Goal: Task Accomplishment & Management: Complete application form

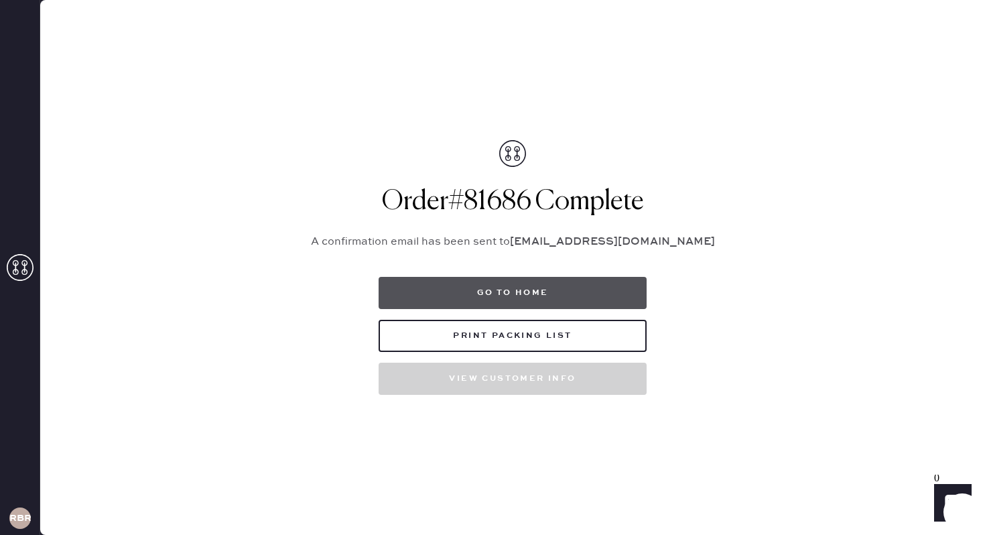
click at [500, 282] on button "Go to home" at bounding box center [513, 293] width 268 height 32
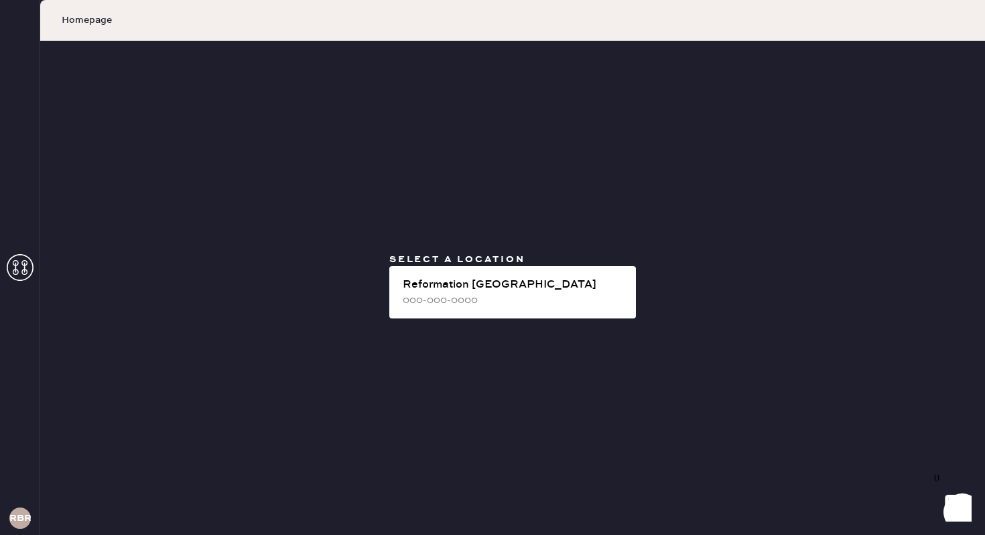
click at [506, 295] on div "000-000-0000" at bounding box center [514, 300] width 222 height 15
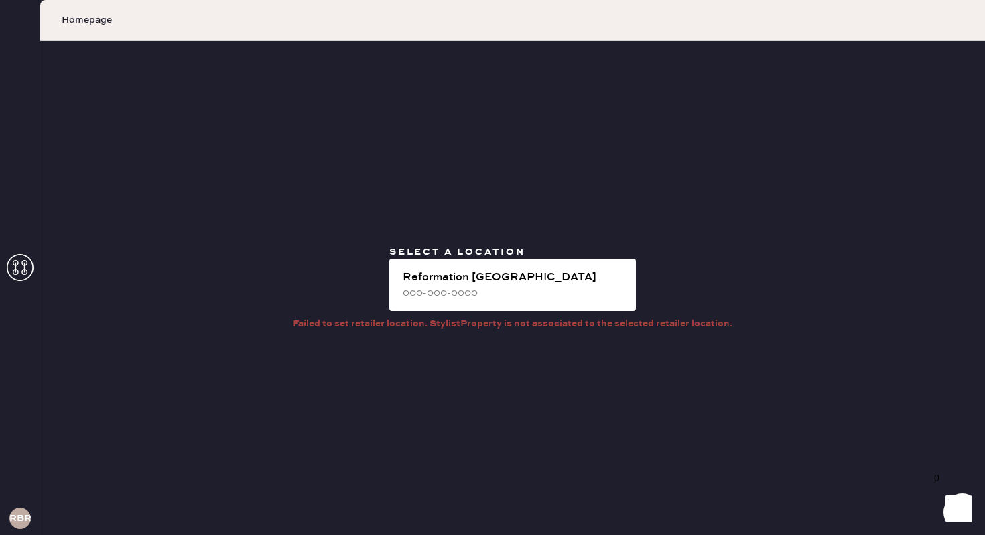
click at [506, 295] on div "000-000-0000" at bounding box center [514, 292] width 222 height 15
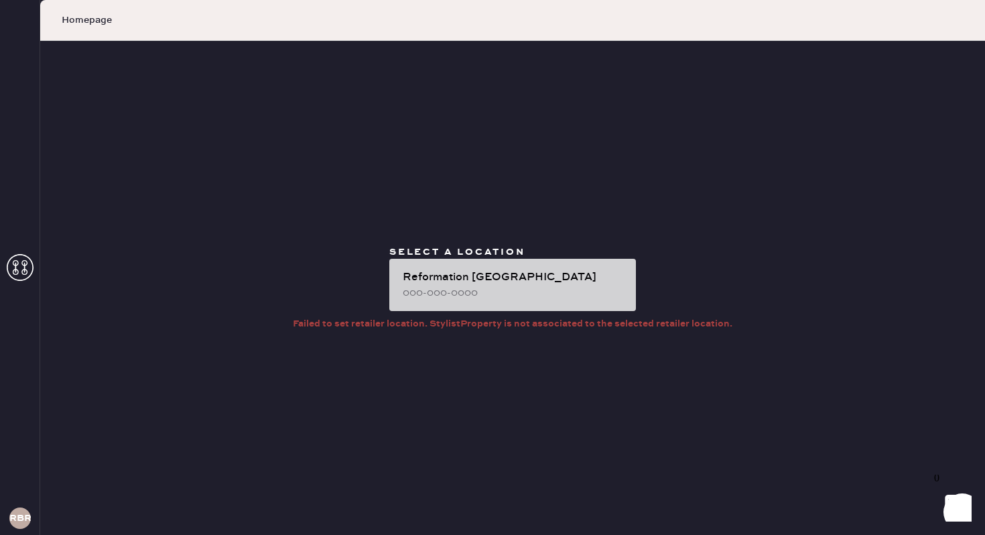
click at [498, 271] on div "Reformation [GEOGRAPHIC_DATA]" at bounding box center [514, 277] width 222 height 16
click at [453, 286] on div "000-000-0000" at bounding box center [514, 292] width 222 height 15
click at [543, 297] on div "000-000-0000" at bounding box center [514, 292] width 222 height 15
click at [537, 277] on div "Reformation [GEOGRAPHIC_DATA]" at bounding box center [514, 277] width 222 height 16
click at [567, 284] on div "Reformation [GEOGRAPHIC_DATA]" at bounding box center [514, 277] width 222 height 16
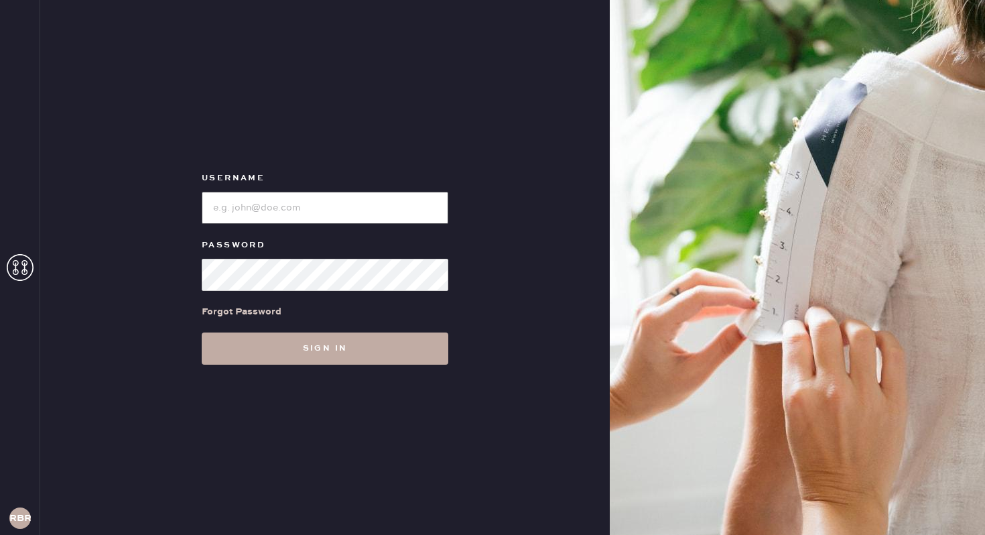
type input "reformationbethesdarow"
click at [331, 335] on button "Sign in" at bounding box center [325, 348] width 247 height 32
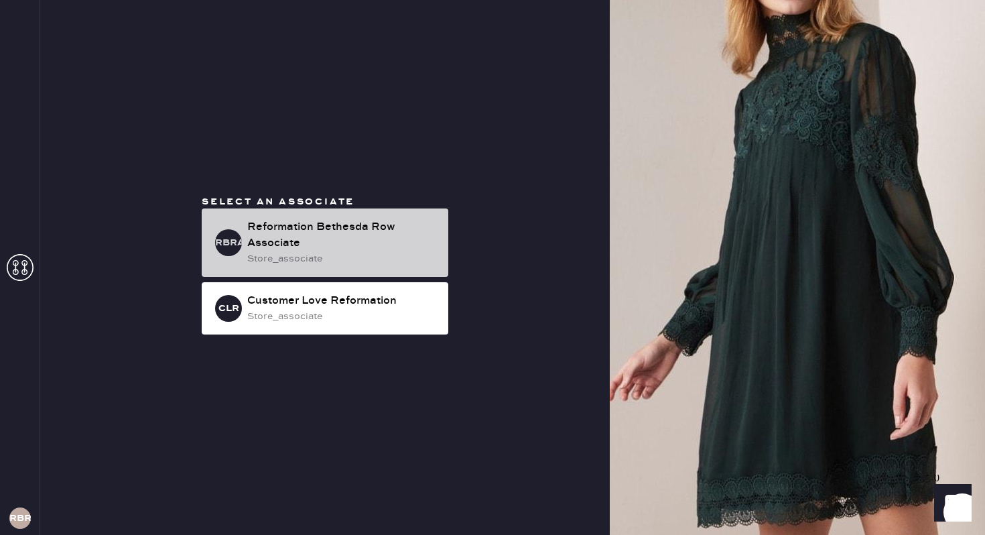
click at [326, 226] on div "Reformation Bethesda Row Associate" at bounding box center [342, 235] width 190 height 32
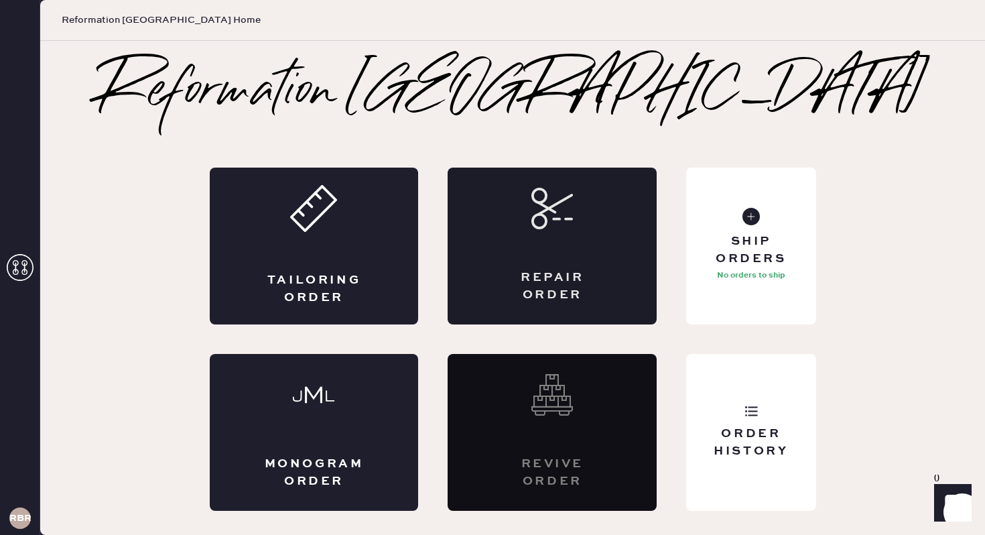
click at [527, 200] on div "Repair Order" at bounding box center [552, 245] width 209 height 157
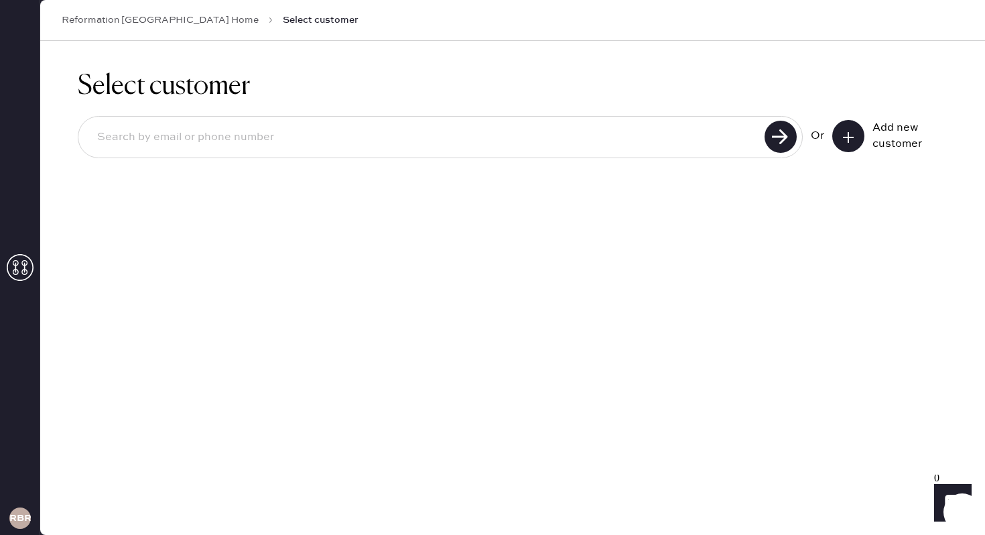
click at [385, 119] on div at bounding box center [440, 137] width 725 height 42
click at [373, 139] on input at bounding box center [423, 137] width 674 height 31
type input "2028708870"
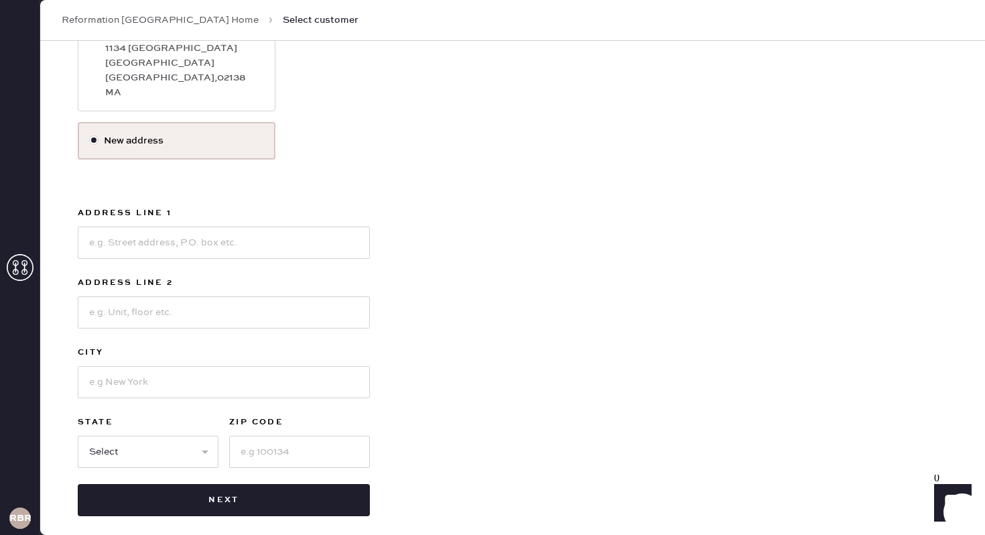
scroll to position [267, 0]
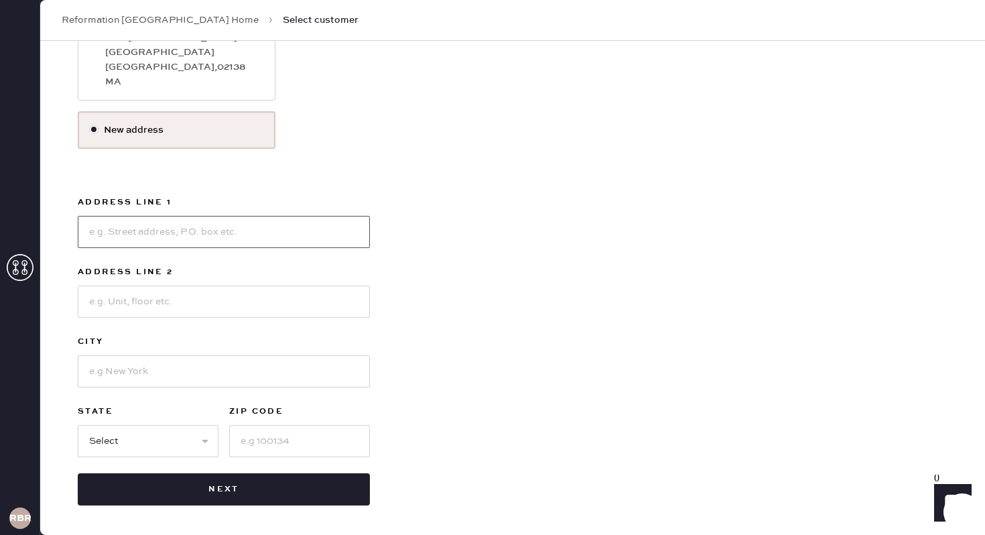
click at [206, 235] on input at bounding box center [224, 232] width 292 height 32
type input "945 Memorial Dr"
click at [180, 372] on input at bounding box center [224, 371] width 292 height 32
click at [112, 305] on input at bounding box center [224, 301] width 292 height 32
type input "026"
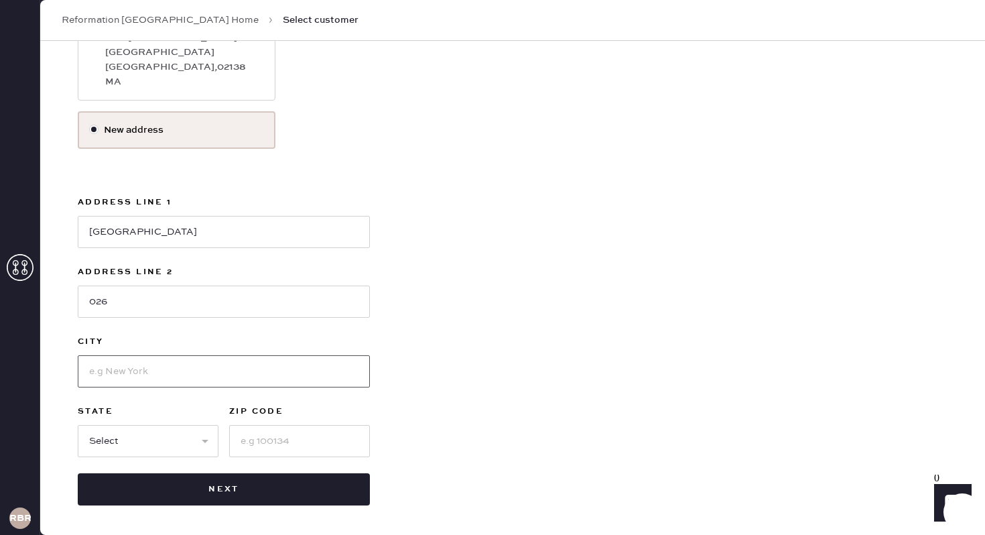
click at [125, 365] on input at bounding box center [224, 371] width 292 height 32
type input "D"
click at [131, 309] on input "026" at bounding box center [224, 301] width 292 height 32
type input "026 Dunster Mail Center"
click at [137, 362] on input at bounding box center [224, 371] width 292 height 32
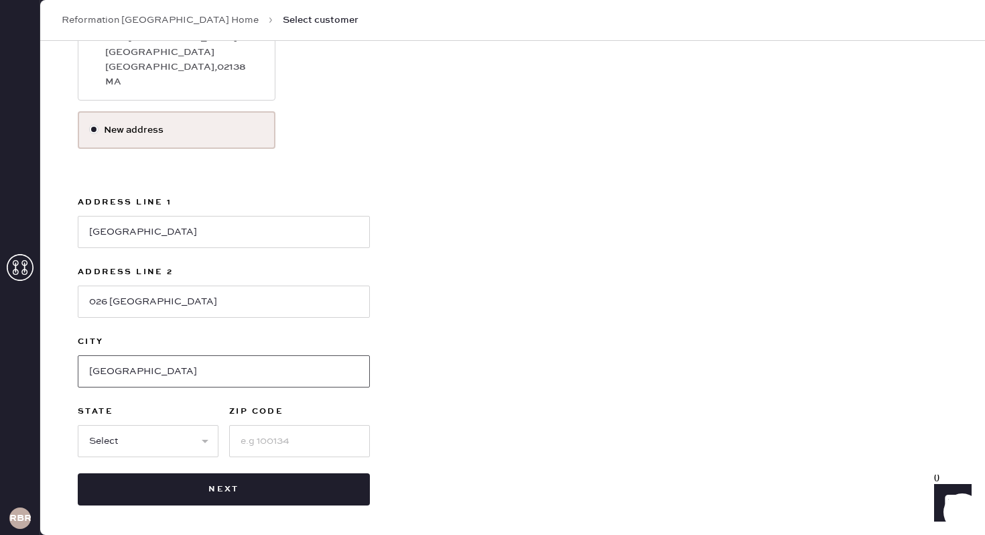
type input "Cambridge"
click at [152, 439] on select "Select AK AL AR AZ CA CO CT DC DE FL GA HI IA ID IL IN KS KY LA MA MD ME MI MN …" at bounding box center [148, 441] width 141 height 32
select select "MA"
click at [266, 443] on input at bounding box center [299, 441] width 141 height 32
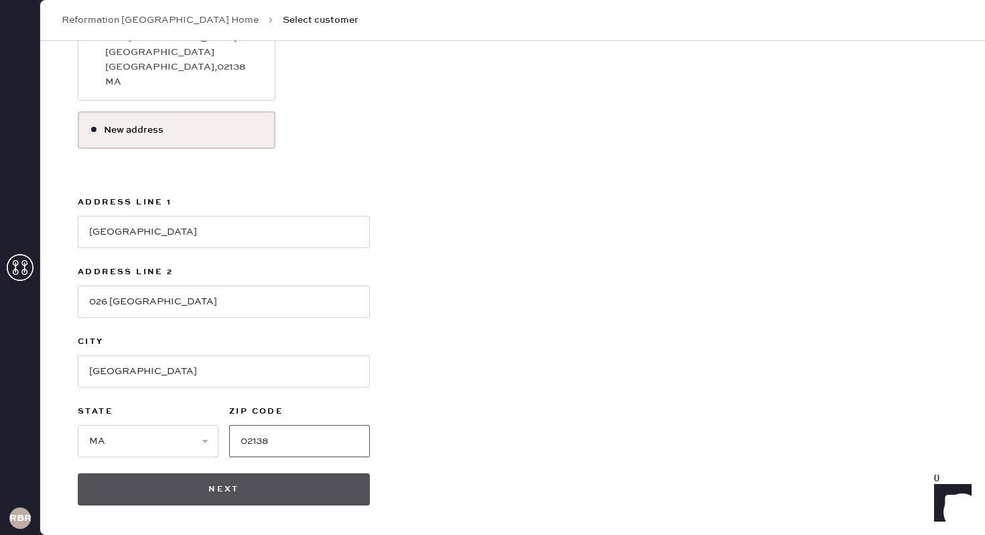
type input "02138"
click at [266, 488] on button "Next" at bounding box center [224, 489] width 292 height 32
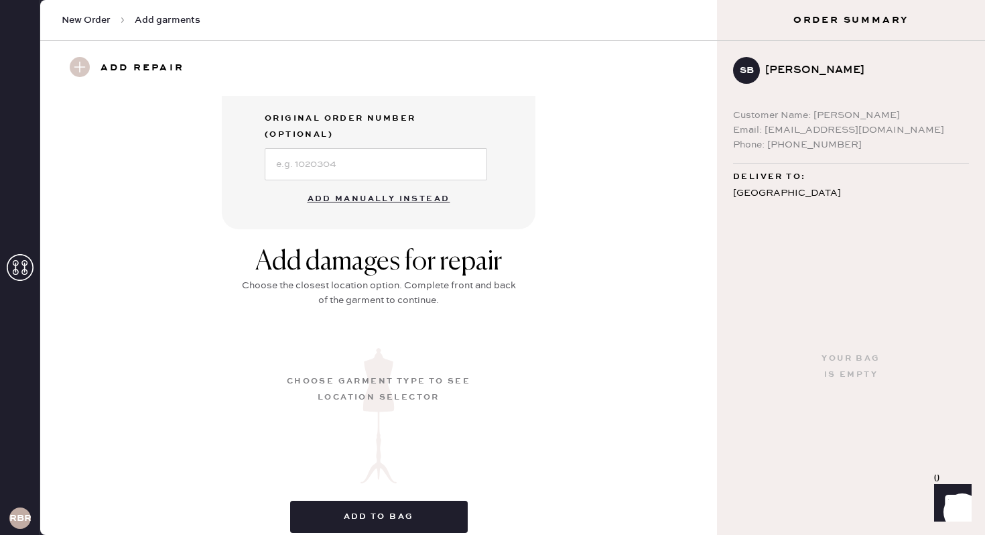
scroll to position [421, 0]
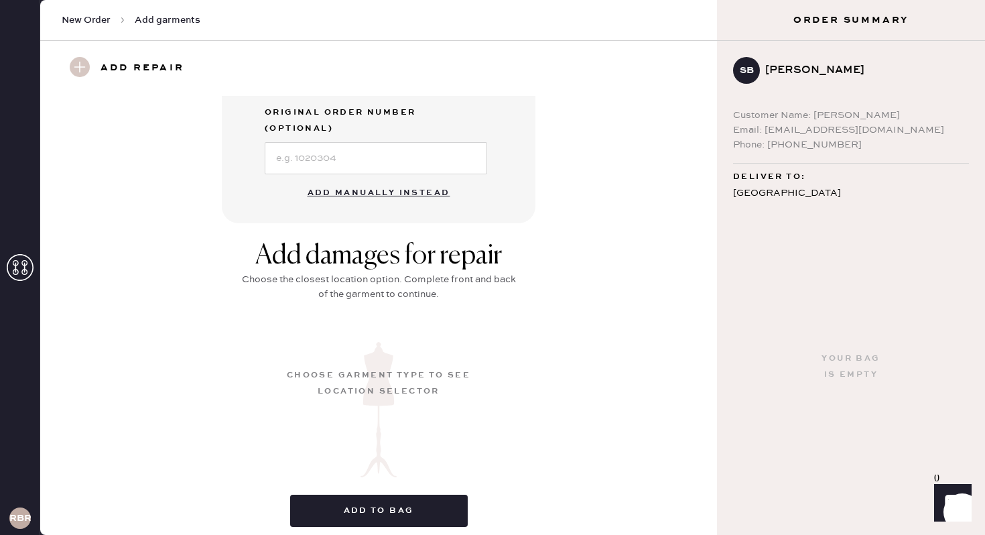
click at [376, 180] on button "Add manually instead" at bounding box center [378, 193] width 159 height 27
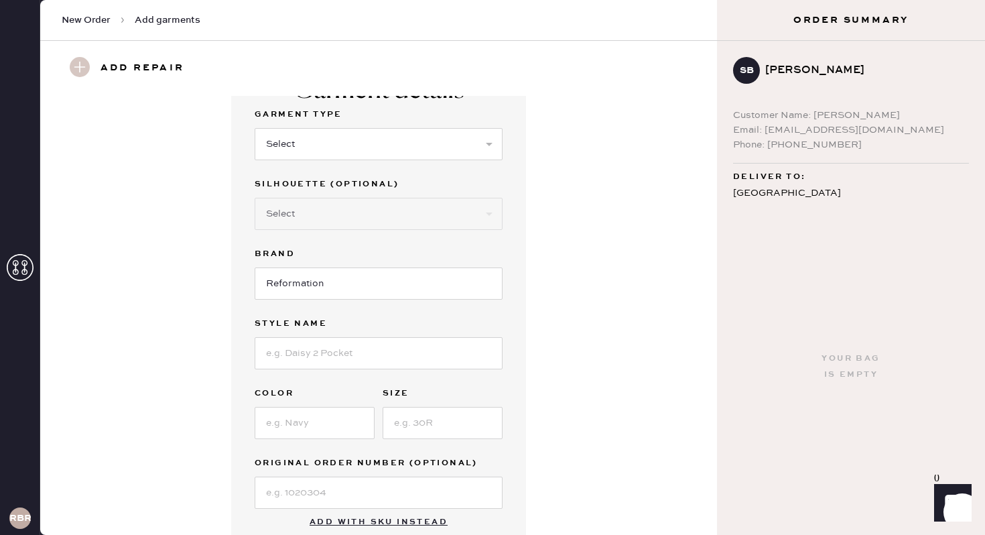
scroll to position [0, 0]
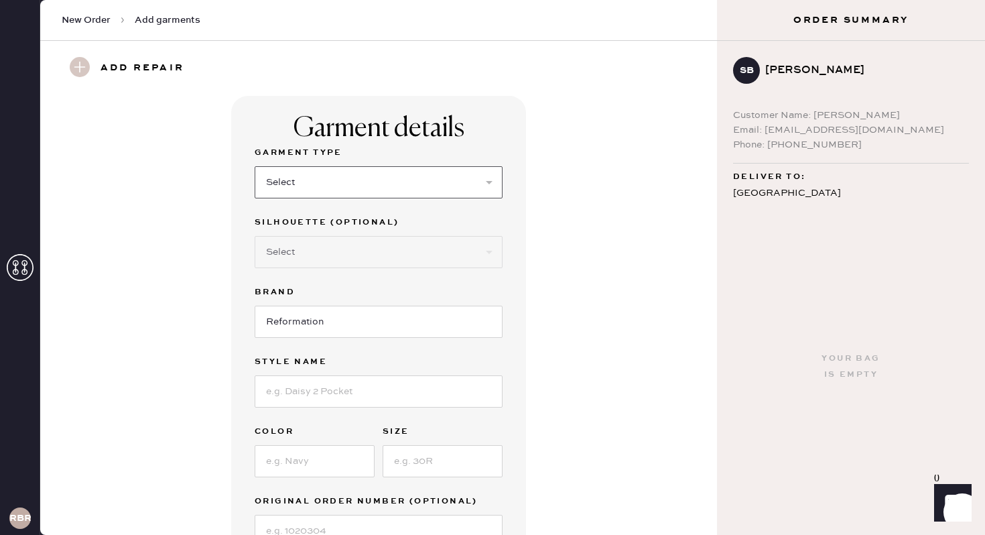
click at [334, 192] on select "Select Basic Skirt Jeans Leggings Pants Shorts Basic Sleeved Dress Basic Sleeve…" at bounding box center [379, 182] width 248 height 32
select select "14"
click at [343, 382] on input at bounding box center [379, 391] width 248 height 32
type input "Lucinda Silk Top"
click at [312, 460] on input at bounding box center [315, 461] width 120 height 32
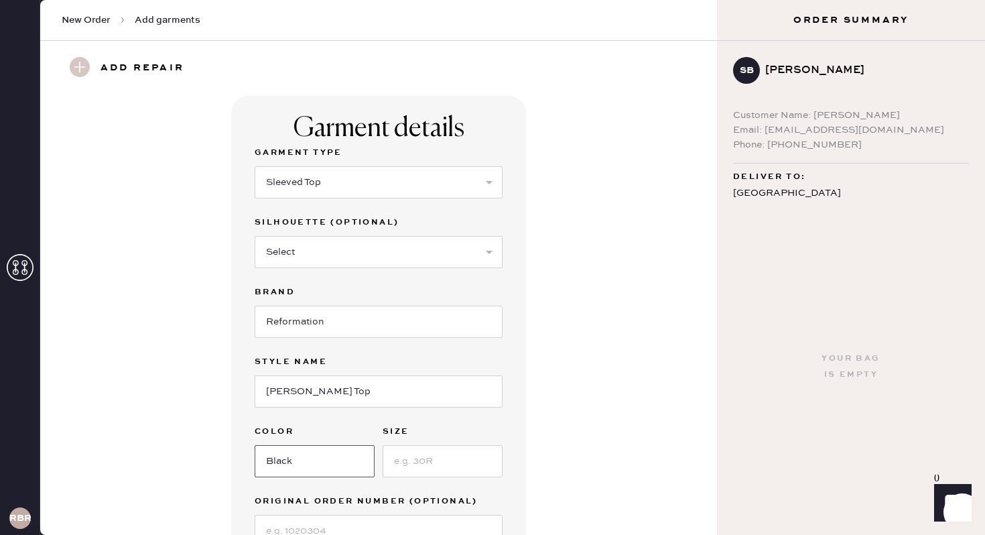
type input "Black"
click at [436, 456] on input at bounding box center [443, 461] width 120 height 32
type input "2"
click at [560, 429] on div "Garment details Garment Type Select Basic Skirt Jeans Leggings Pants Shorts Bas…" at bounding box center [378, 343] width 628 height 494
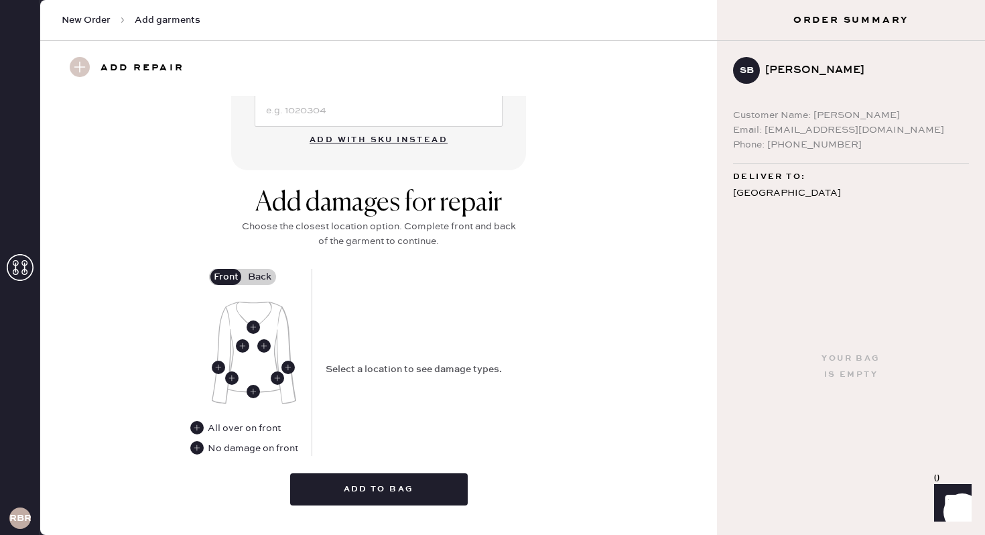
scroll to position [421, 0]
click at [267, 344] on use at bounding box center [263, 344] width 13 height 13
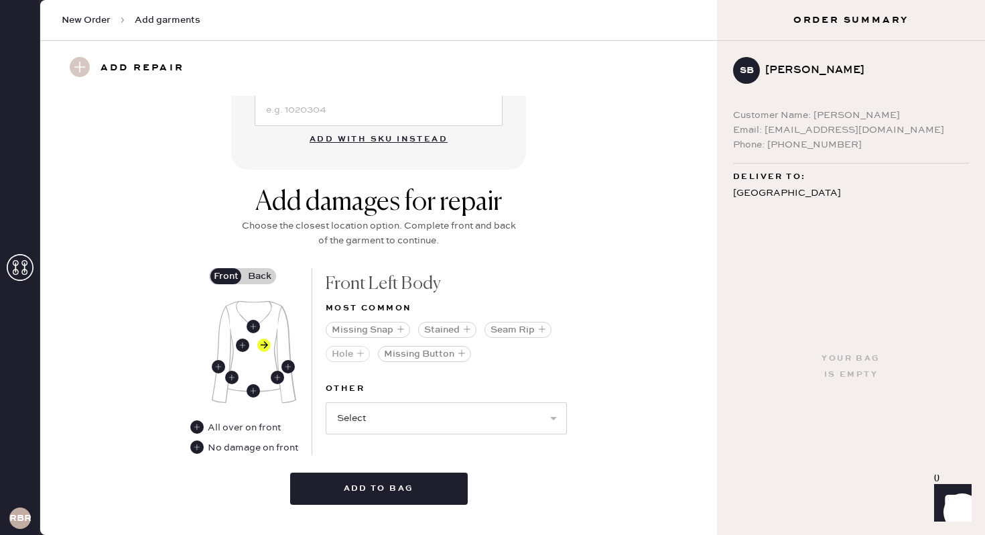
click at [361, 350] on icon "button" at bounding box center [360, 353] width 8 height 8
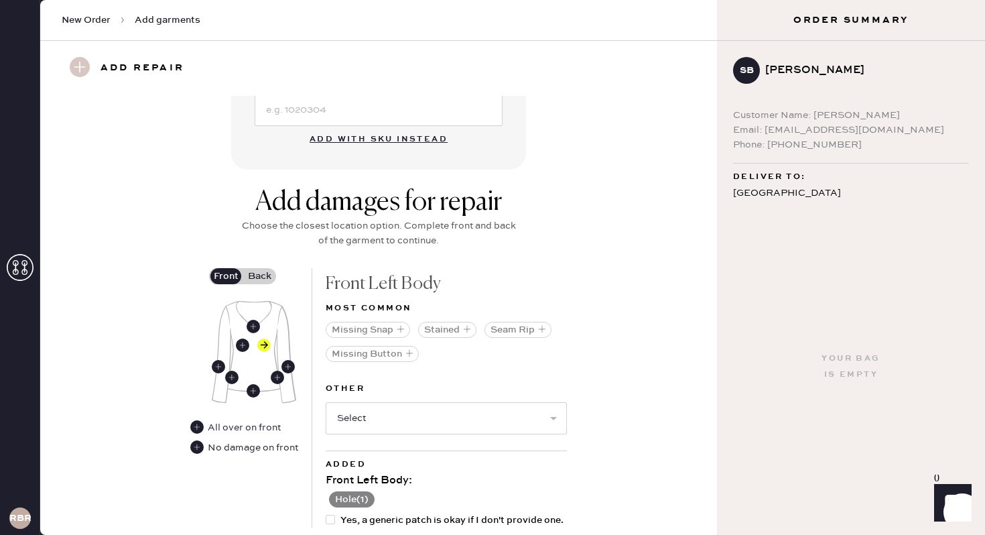
click at [253, 277] on label "Back" at bounding box center [259, 276] width 33 height 16
click at [259, 276] on input "Back" at bounding box center [259, 276] width 0 height 0
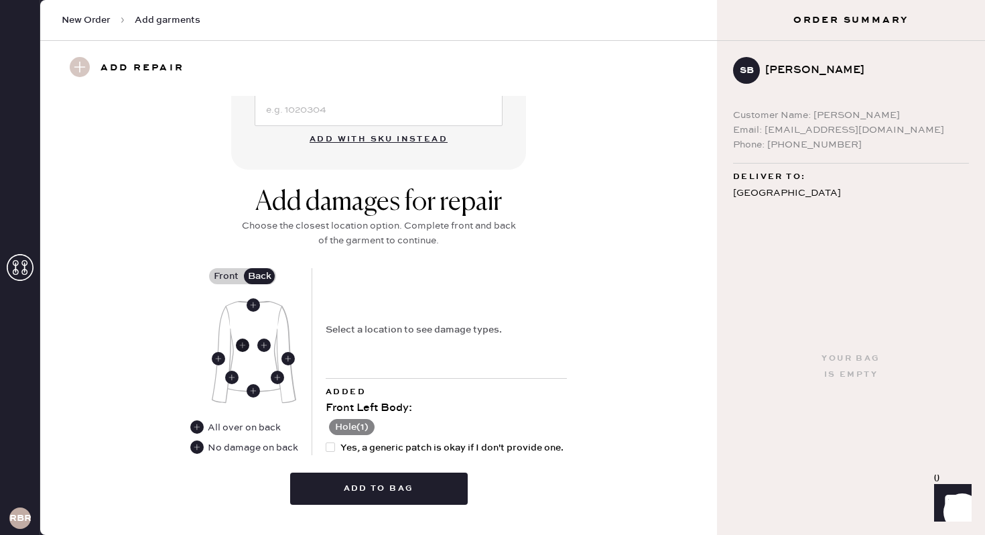
click at [244, 338] on icon at bounding box center [242, 344] width 13 height 13
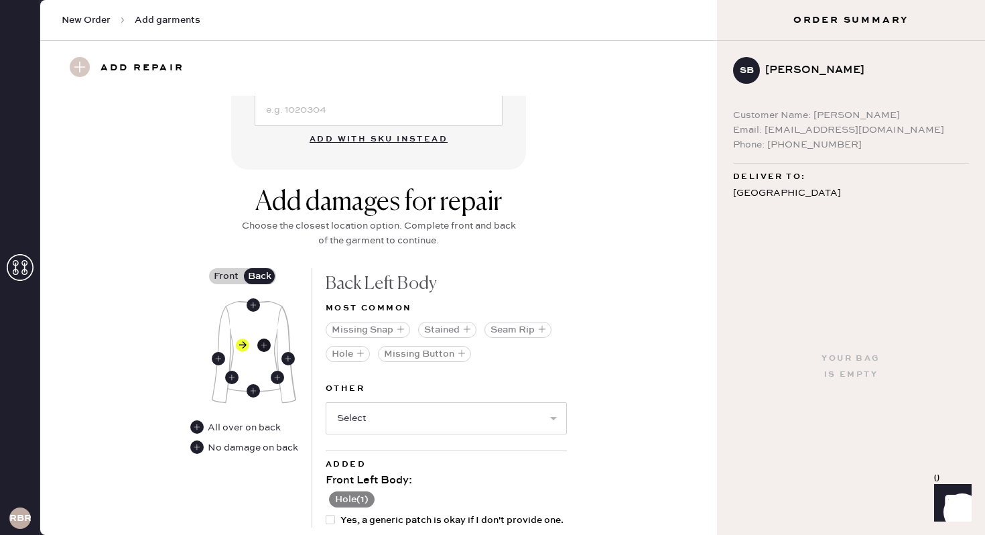
click at [266, 345] on use at bounding box center [263, 344] width 13 height 13
click at [253, 305] on use at bounding box center [253, 304] width 13 height 13
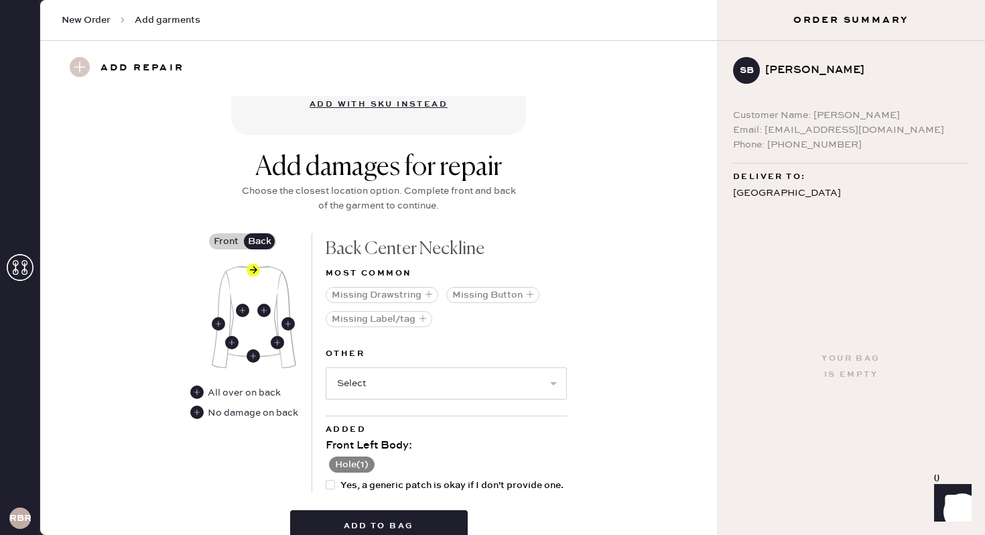
scroll to position [460, 0]
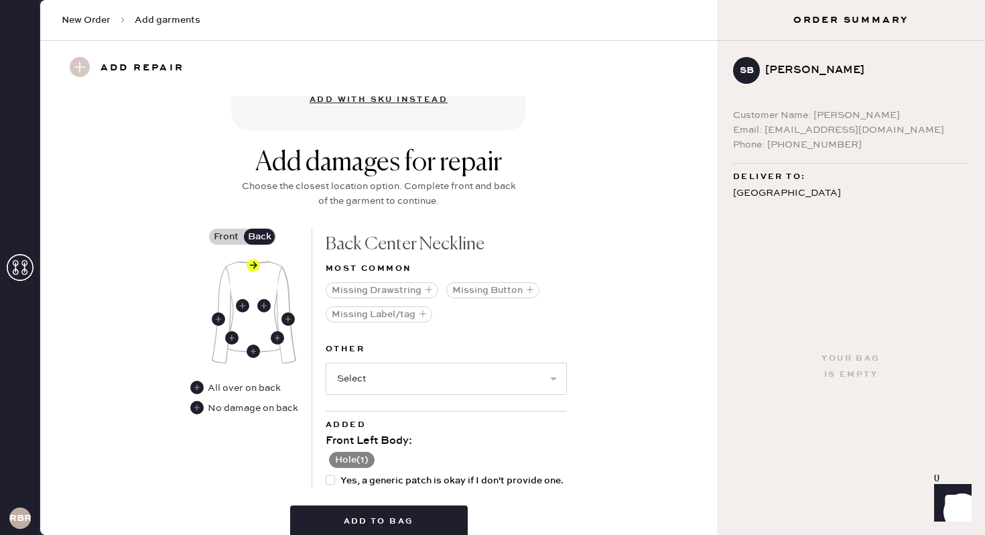
click at [423, 397] on div "Other Select Broken / Ripped Hem Broken Beads Broken Belt Loop Broken Button Br…" at bounding box center [446, 376] width 241 height 70
click at [400, 383] on select "Select Broken / Ripped Hem Broken Beads Broken Belt Loop Broken Button Broken C…" at bounding box center [446, 378] width 241 height 32
select select "1928"
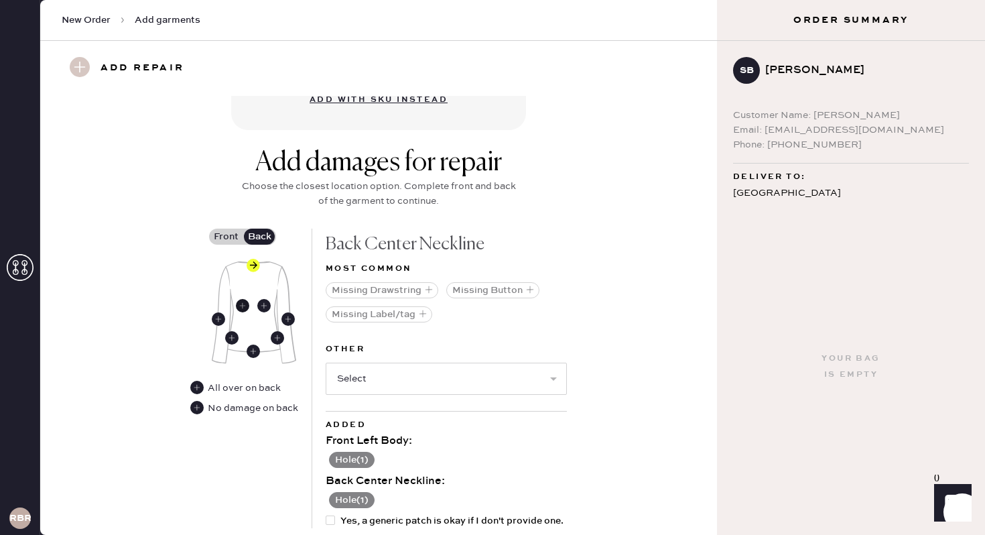
click at [245, 301] on use at bounding box center [242, 305] width 13 height 13
click at [382, 378] on select "Select Broken / Ripped Hem Broken Beads Broken Belt Loop Broken Button Broken C…" at bounding box center [446, 378] width 241 height 32
select select "1531"
select select
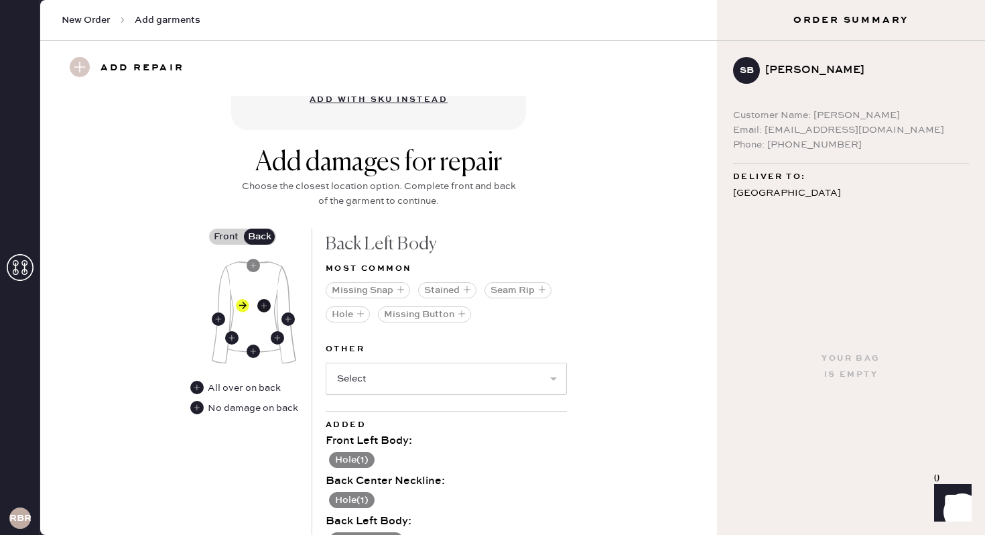
click at [265, 302] on use at bounding box center [263, 305] width 13 height 13
click at [370, 379] on select "Select Broken / Ripped Hem Broken Beads Broken Belt Loop Broken Button Broken C…" at bounding box center [446, 378] width 241 height 32
click at [246, 310] on use at bounding box center [242, 305] width 13 height 13
click at [340, 315] on button "Hole" at bounding box center [348, 314] width 44 height 16
click at [253, 267] on use at bounding box center [253, 265] width 13 height 13
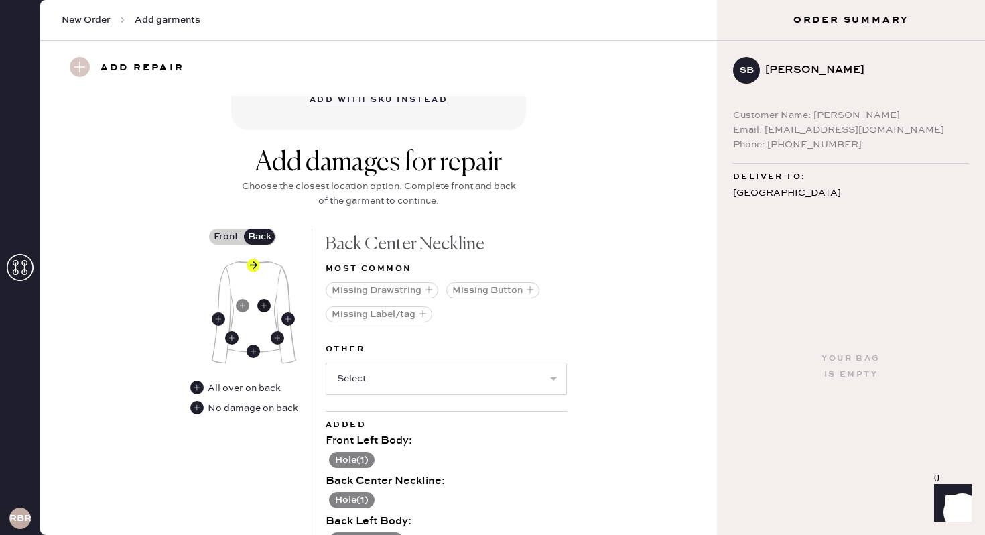
click at [265, 302] on use at bounding box center [263, 305] width 13 height 13
click at [354, 316] on button "Hole" at bounding box center [348, 314] width 44 height 16
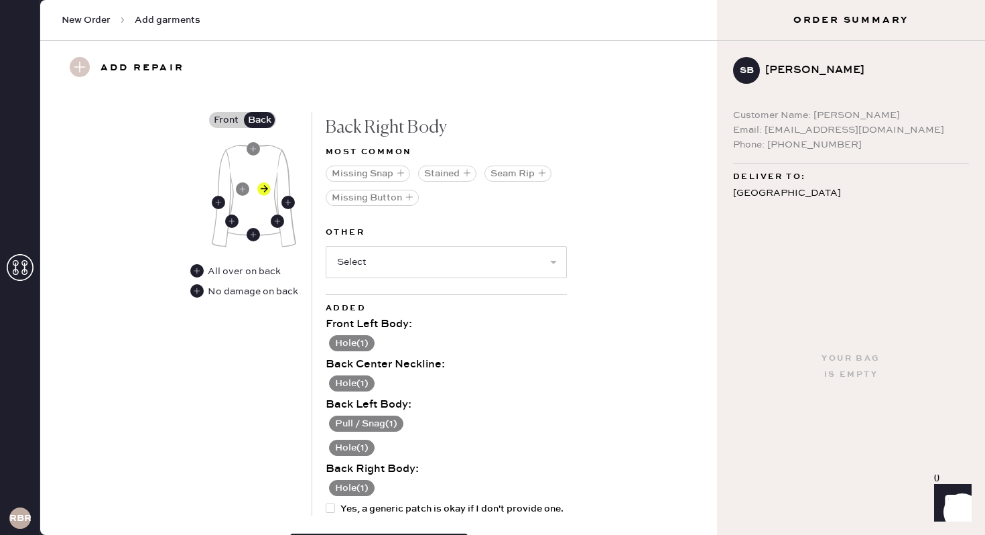
scroll to position [666, 0]
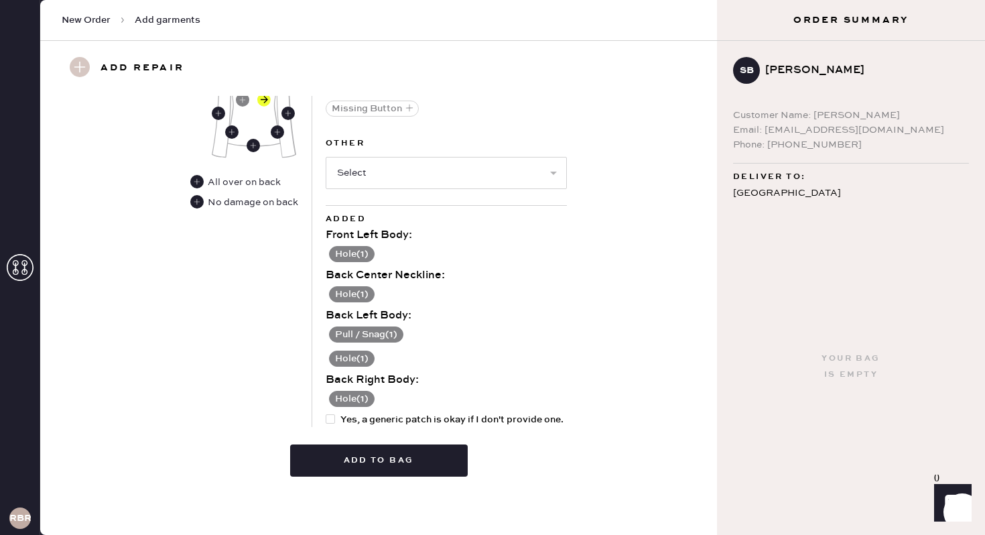
click at [332, 419] on div at bounding box center [330, 418] width 9 height 9
click at [326, 413] on input "Yes, a generic patch is okay if I don't provide one." at bounding box center [326, 412] width 1 height 1
checkbox input "true"
click at [356, 472] on button "Add to bag" at bounding box center [379, 460] width 178 height 32
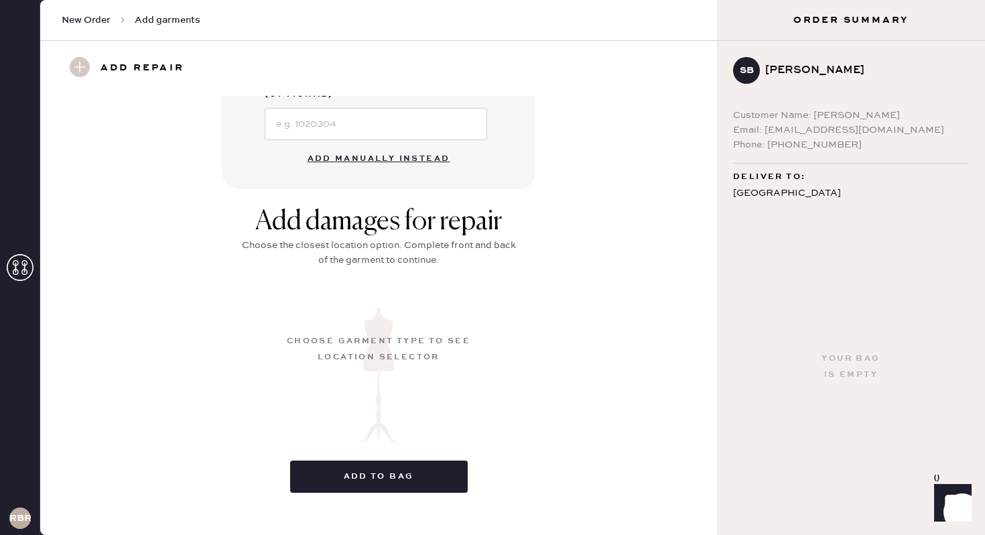
scroll to position [125, 0]
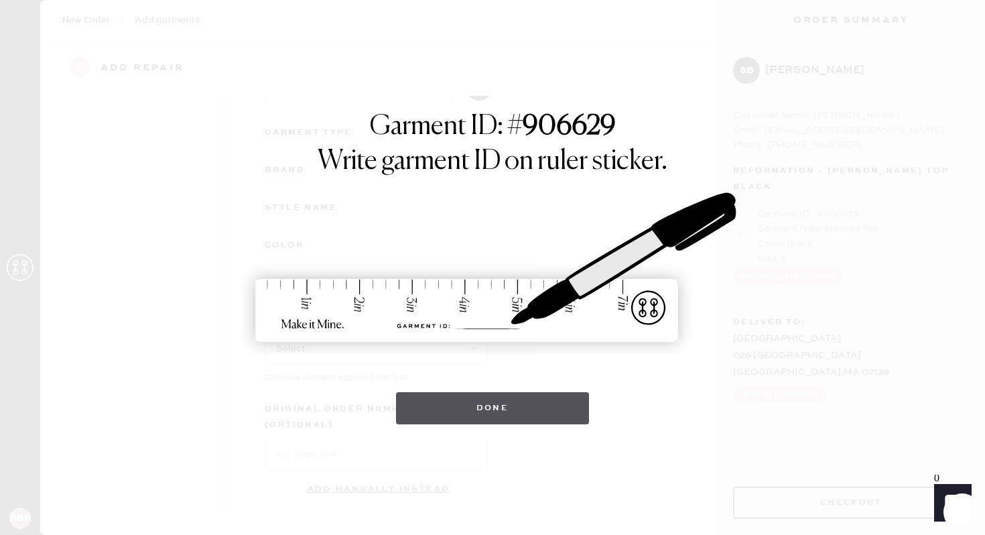
click at [492, 415] on button "Done" at bounding box center [493, 408] width 194 height 32
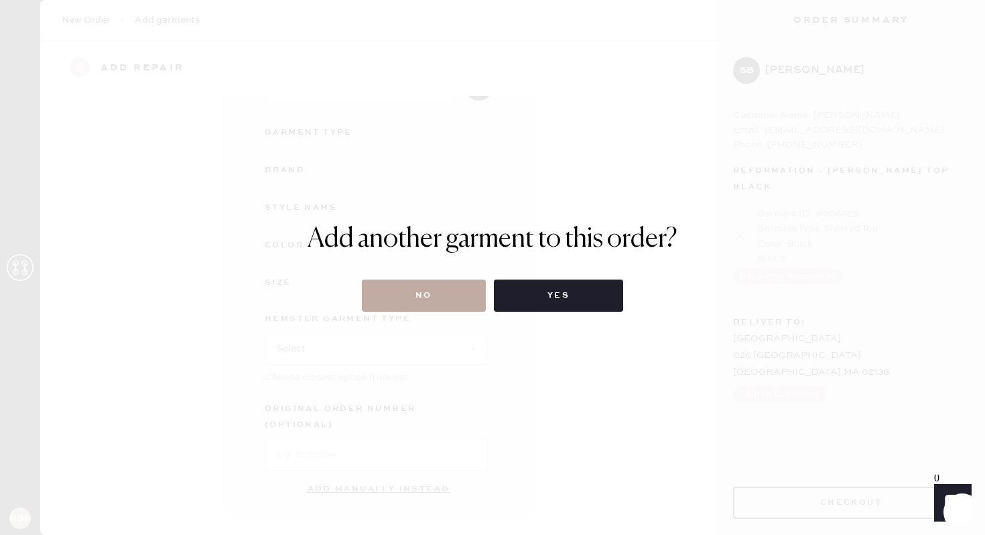
click at [427, 311] on button "No" at bounding box center [424, 295] width 124 height 32
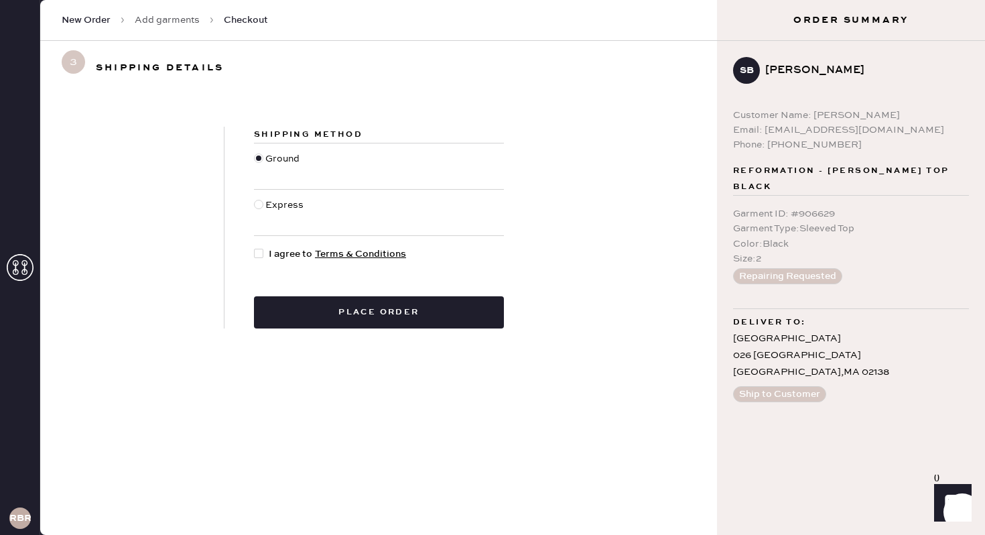
click at [259, 202] on div at bounding box center [258, 204] width 9 height 9
click at [255, 198] on input "Express" at bounding box center [254, 198] width 1 height 1
radio input "true"
click at [259, 250] on div at bounding box center [258, 253] width 9 height 9
click at [255, 247] on input "I agree to Terms & Conditions" at bounding box center [254, 247] width 1 height 1
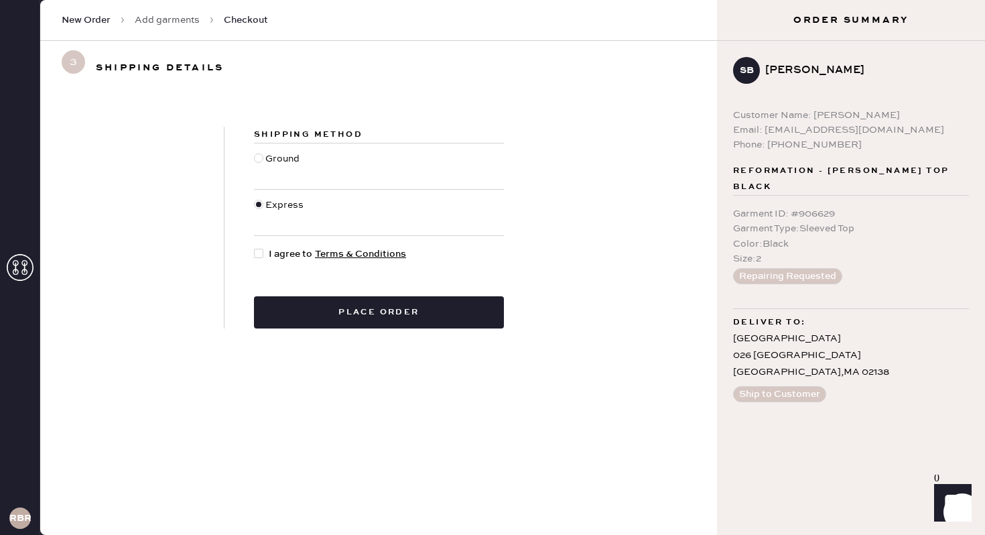
checkbox input "true"
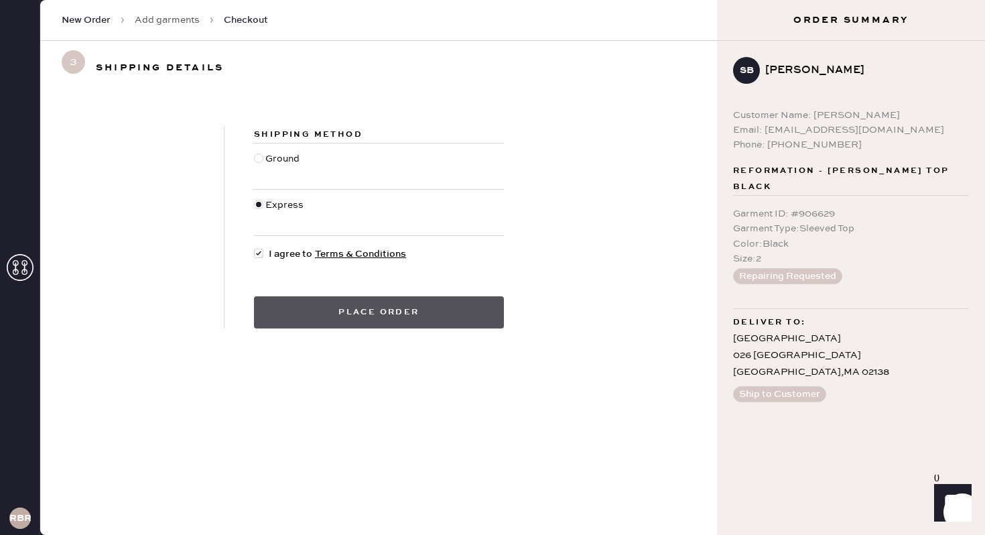
click at [355, 309] on button "Place order" at bounding box center [379, 312] width 250 height 32
